Goal: Task Accomplishment & Management: Complete application form

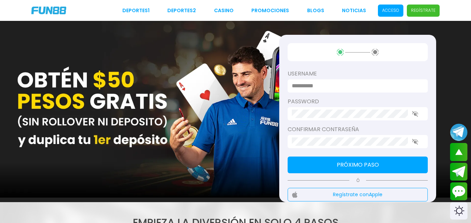
click at [95, 122] on div "username password Confirmar contraseña Próximo paso Ó Regístrate con Apple No t…" at bounding box center [235, 112] width 471 height 182
click at [312, 84] on input at bounding box center [356, 86] width 128 height 8
type input "*******"
click at [327, 166] on button "Próximo paso" at bounding box center [358, 165] width 140 height 17
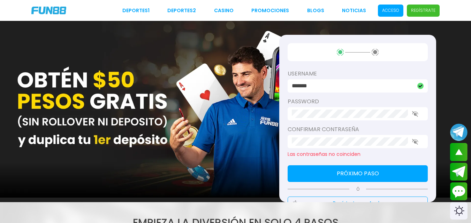
click at [414, 141] on icon "button" at bounding box center [415, 142] width 6 height 6
click at [413, 114] on icon "button" at bounding box center [415, 114] width 6 height 6
click at [342, 176] on button "Próximo paso" at bounding box center [358, 174] width 140 height 17
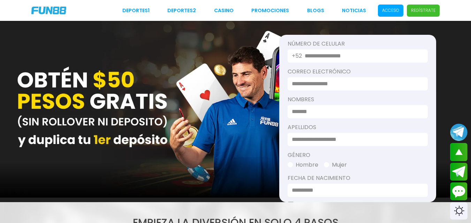
scroll to position [25, 0]
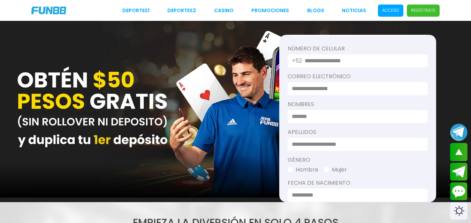
click at [332, 58] on input "text" at bounding box center [362, 61] width 115 height 8
type input "**********"
click at [342, 89] on input at bounding box center [356, 89] width 128 height 8
type input "**********"
click at [322, 120] on input at bounding box center [356, 117] width 128 height 8
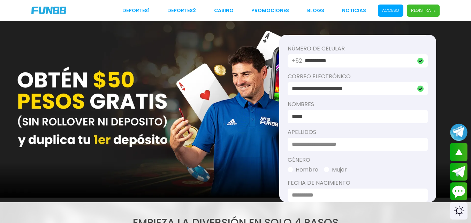
type input "*****"
type input "**********"
click at [304, 169] on button "Hombre" at bounding box center [303, 170] width 31 height 8
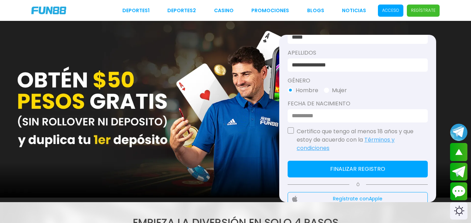
scroll to position [110, 0]
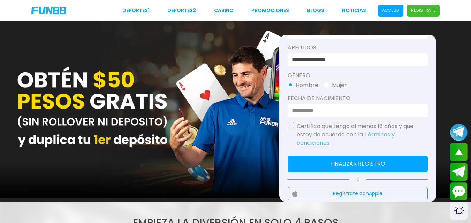
click at [298, 109] on input at bounding box center [356, 111] width 128 height 8
type input "**********"
click at [288, 126] on button "button" at bounding box center [291, 125] width 6 height 6
click at [319, 169] on button "Finalizar registro" at bounding box center [358, 164] width 140 height 17
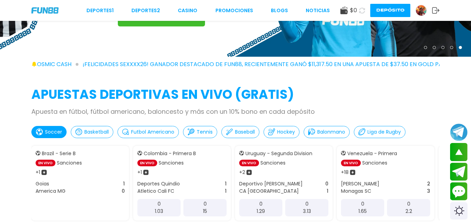
scroll to position [54, 0]
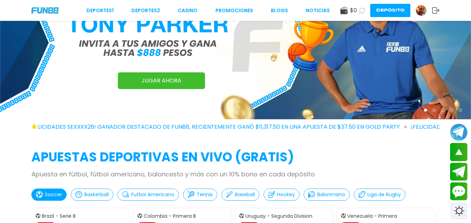
click at [421, 12] on img at bounding box center [421, 10] width 10 height 10
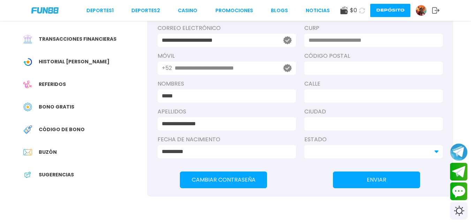
scroll to position [96, 0]
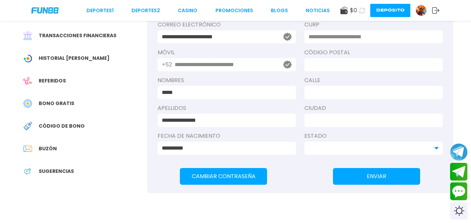
click at [53, 101] on span "Bono Gratis" at bounding box center [57, 103] width 36 height 7
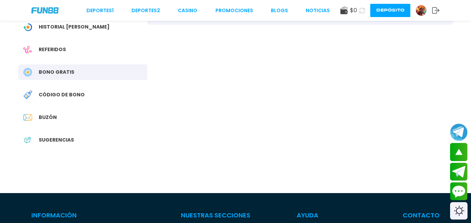
scroll to position [127, 0]
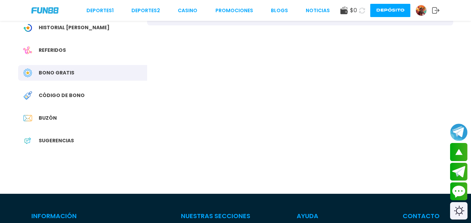
click at [70, 93] on span "Código de bono" at bounding box center [62, 95] width 46 height 7
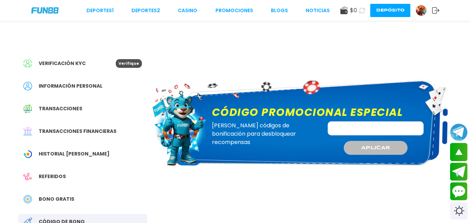
click at [45, 9] on img at bounding box center [44, 10] width 27 height 6
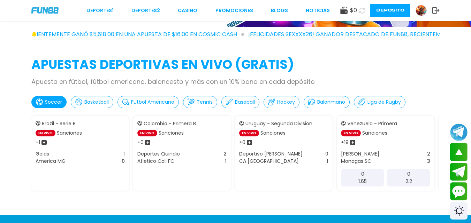
scroll to position [147, 0]
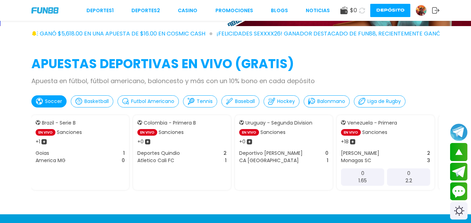
click at [347, 9] on use at bounding box center [343, 11] width 7 height 8
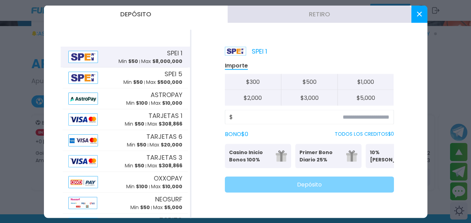
click at [418, 14] on icon at bounding box center [419, 14] width 5 height 5
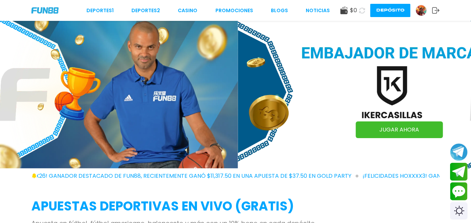
scroll to position [0, 0]
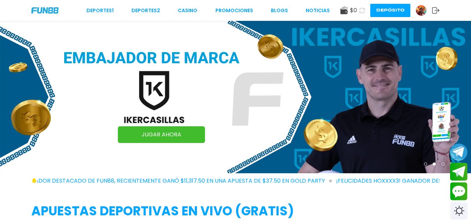
click at [419, 11] on img at bounding box center [421, 10] width 10 height 10
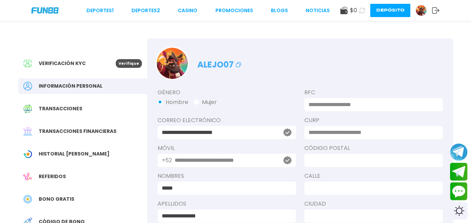
click at [52, 155] on span "Historial [PERSON_NAME]" at bounding box center [74, 154] width 71 height 7
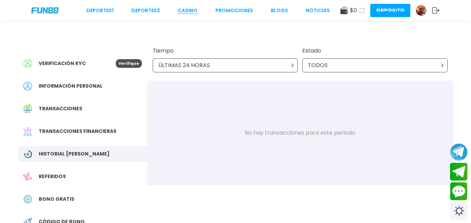
click at [185, 7] on link "CASINO" at bounding box center [188, 10] width 20 height 7
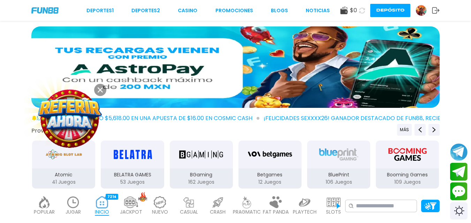
click at [100, 92] on icon at bounding box center [100, 90] width 5 height 5
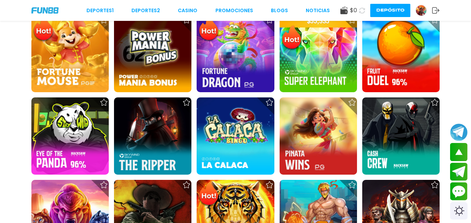
scroll to position [554, 0]
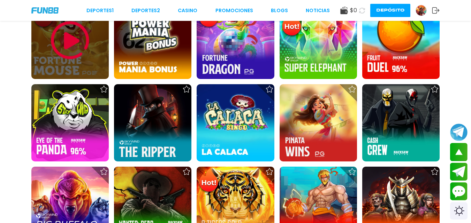
click at [78, 53] on img at bounding box center [70, 41] width 42 height 42
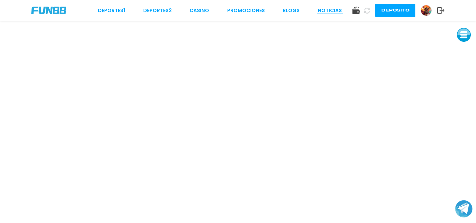
click at [335, 10] on link "NOTICIAS" at bounding box center [330, 10] width 24 height 7
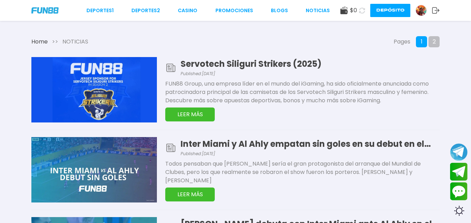
click at [345, 13] on use at bounding box center [343, 11] width 7 height 8
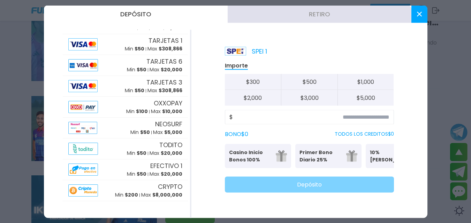
scroll to position [234, 0]
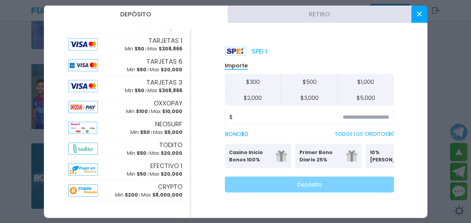
click at [418, 14] on use at bounding box center [419, 14] width 5 height 5
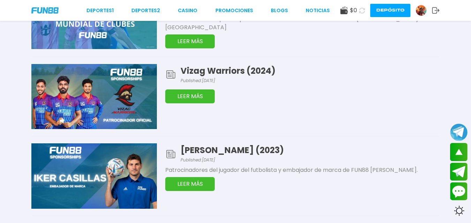
click at [419, 14] on img at bounding box center [421, 10] width 10 height 10
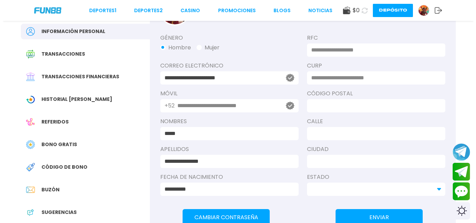
scroll to position [59, 0]
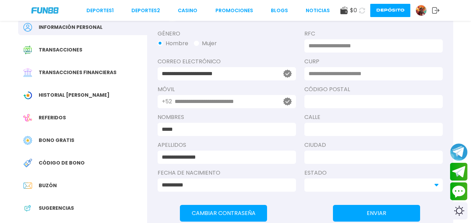
click at [352, 42] on input at bounding box center [372, 46] width 126 height 8
type input "*"
type input "**********"
click at [346, 98] on input at bounding box center [372, 102] width 126 height 8
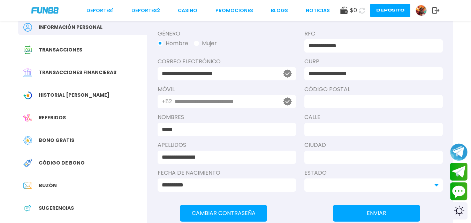
type input "*****"
type input "**********"
click at [335, 182] on input at bounding box center [370, 185] width 122 height 8
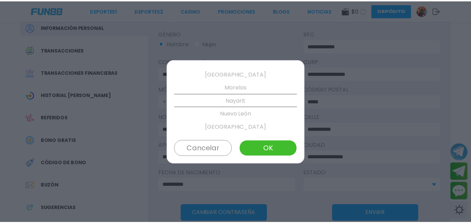
scroll to position [225, 0]
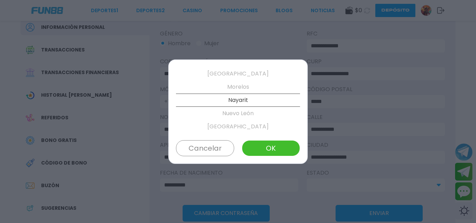
click at [261, 150] on button "OK" at bounding box center [271, 149] width 58 height 16
type input "*******"
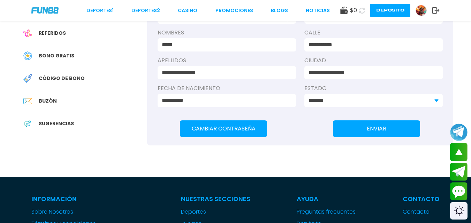
scroll to position [144, 0]
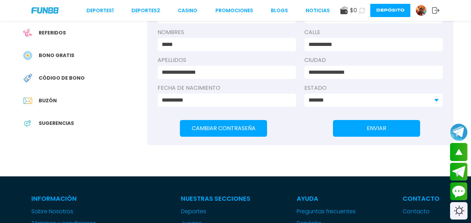
click at [356, 135] on button "ENVIAR" at bounding box center [376, 128] width 87 height 17
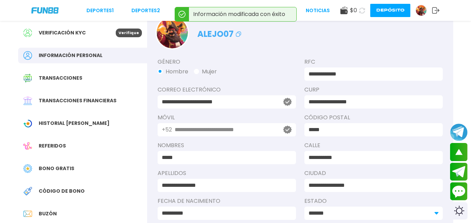
scroll to position [0, 0]
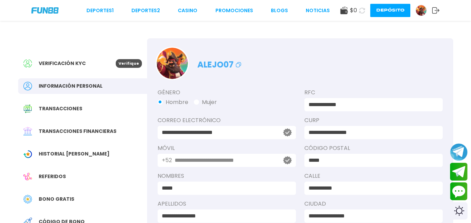
click at [70, 62] on span "Verificación KYC" at bounding box center [62, 63] width 47 height 7
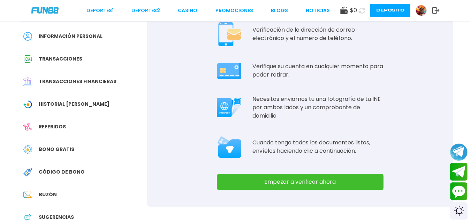
scroll to position [51, 0]
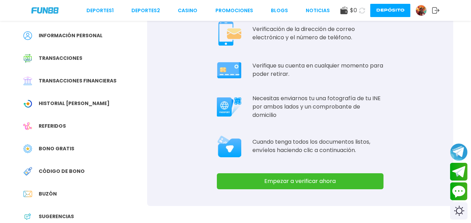
click at [272, 179] on button "Empezar a verificar ahora" at bounding box center [300, 182] width 167 height 16
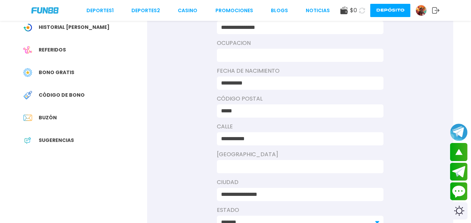
scroll to position [127, 0]
click at [242, 166] on input at bounding box center [298, 167] width 154 height 8
type input "**********"
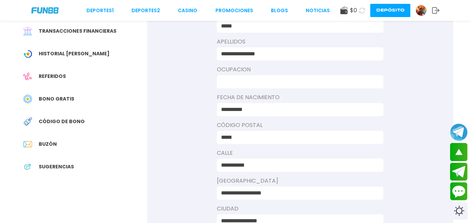
scroll to position [99, 0]
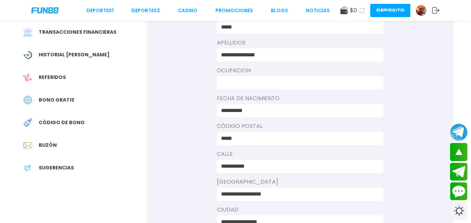
click at [261, 87] on input at bounding box center [298, 83] width 154 height 8
click at [80, 30] on span "Transacciones financieras" at bounding box center [78, 32] width 78 height 7
